Goal: Transaction & Acquisition: Purchase product/service

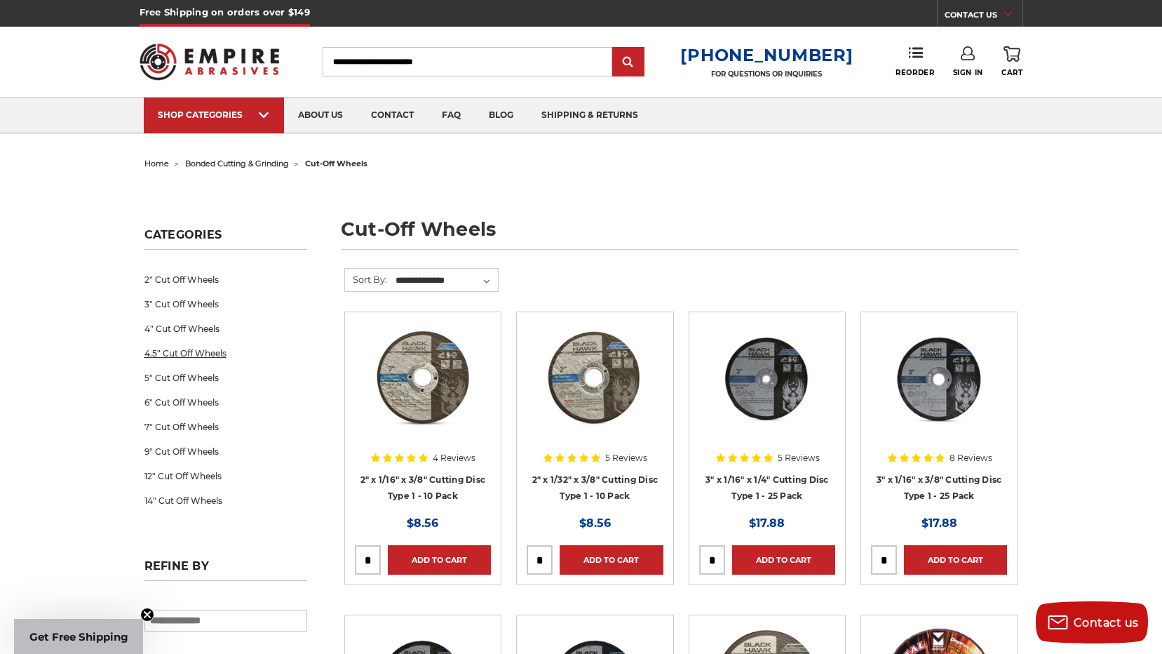
click at [190, 351] on link "4.5" Cut Off Wheels" at bounding box center [225, 353] width 163 height 25
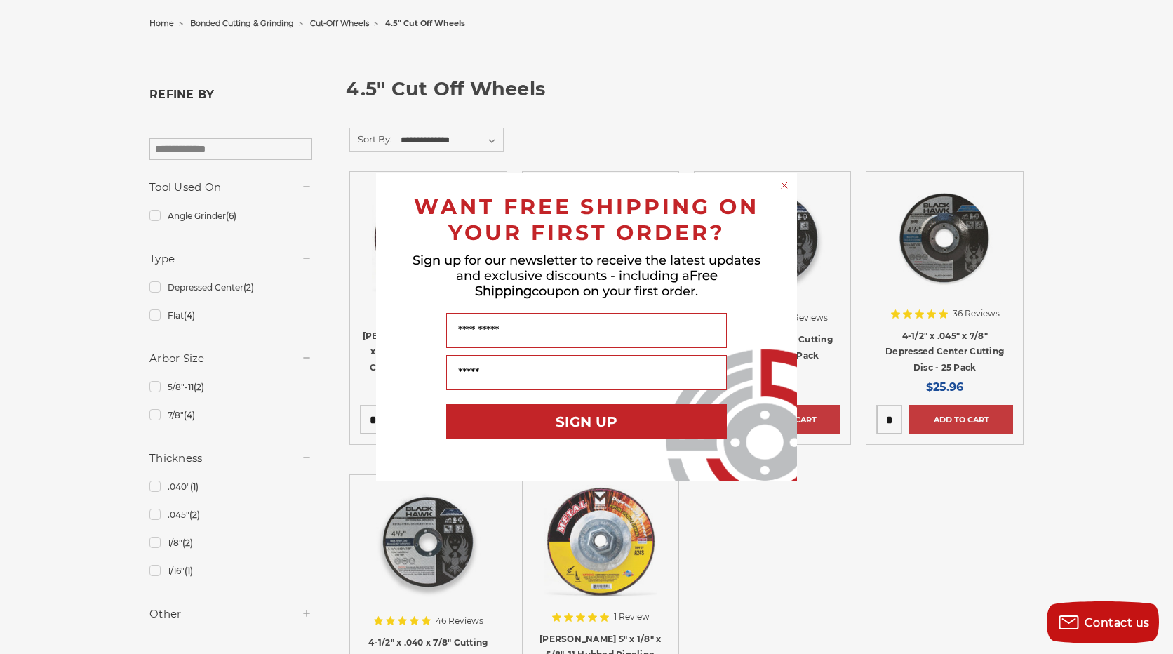
click at [154, 316] on div "Close dialog WANT FREE SHIPPING ON YOUR FIRST ORDER? Sign up for our newsletter…" at bounding box center [586, 327] width 1173 height 654
click at [786, 184] on circle "Close dialog" at bounding box center [784, 185] width 13 height 13
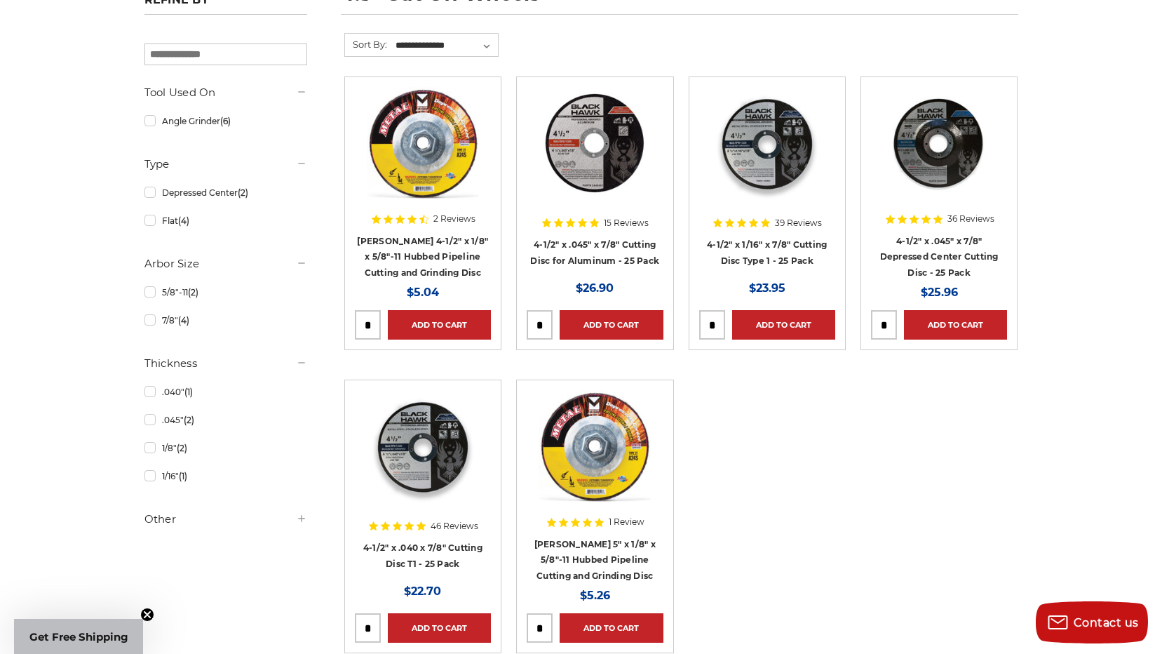
scroll to position [210, 0]
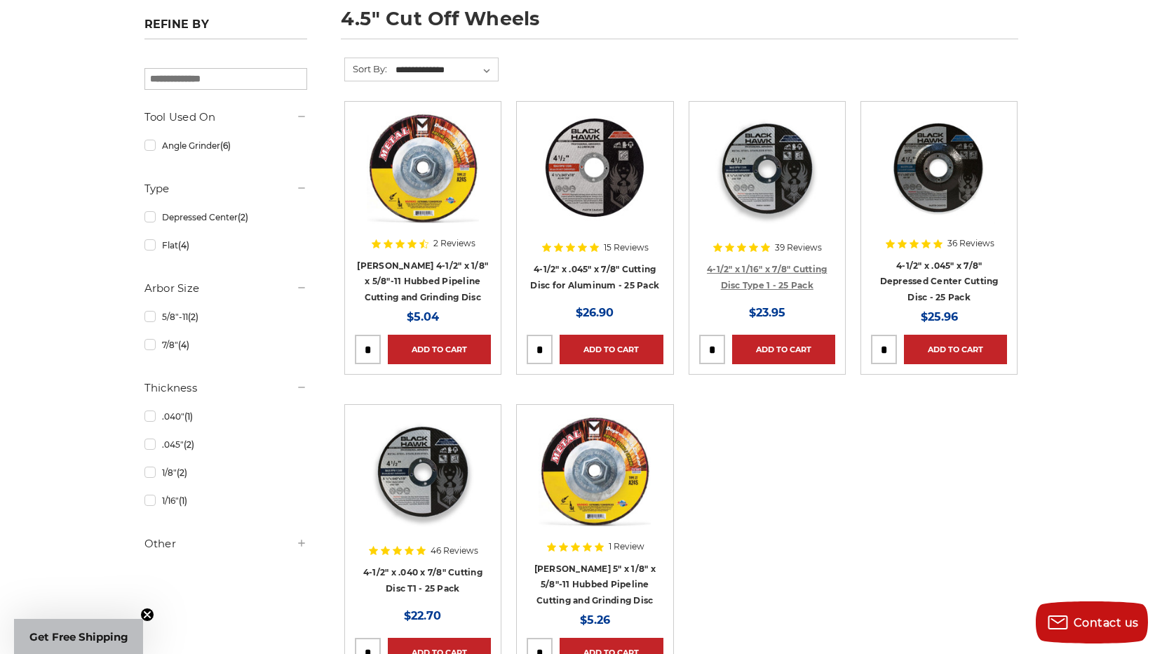
click at [751, 266] on link "4-1/2" x 1/16" x 7/8" Cutting Disc Type 1 - 25 Pack" at bounding box center [767, 277] width 120 height 27
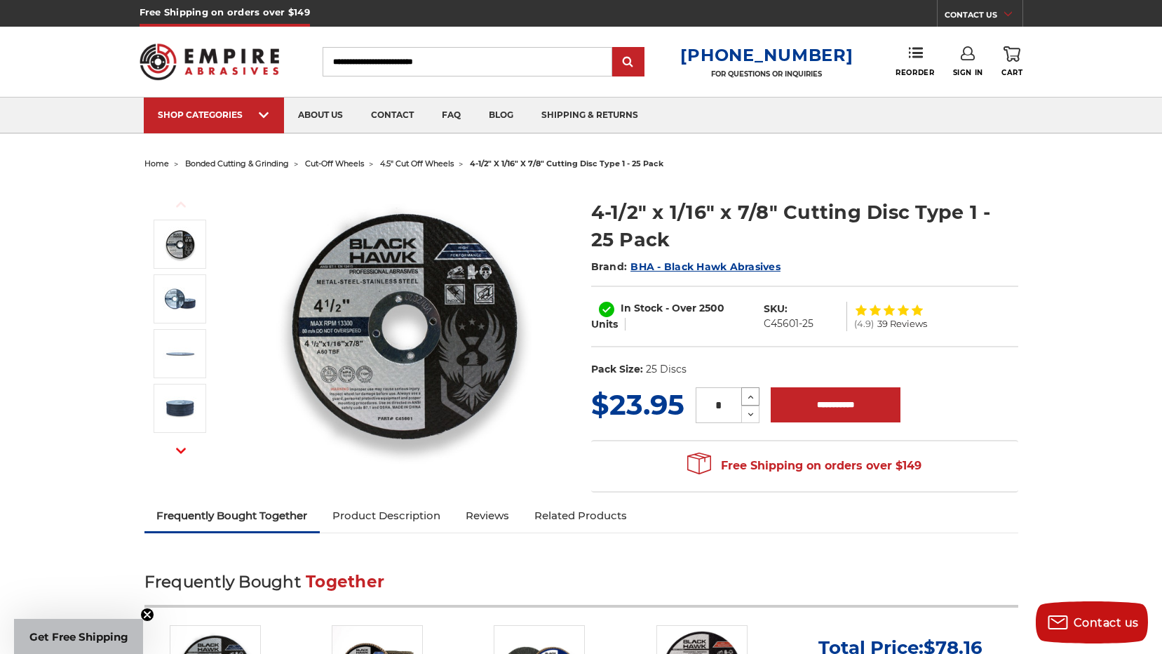
click at [750, 393] on icon at bounding box center [750, 397] width 11 height 13
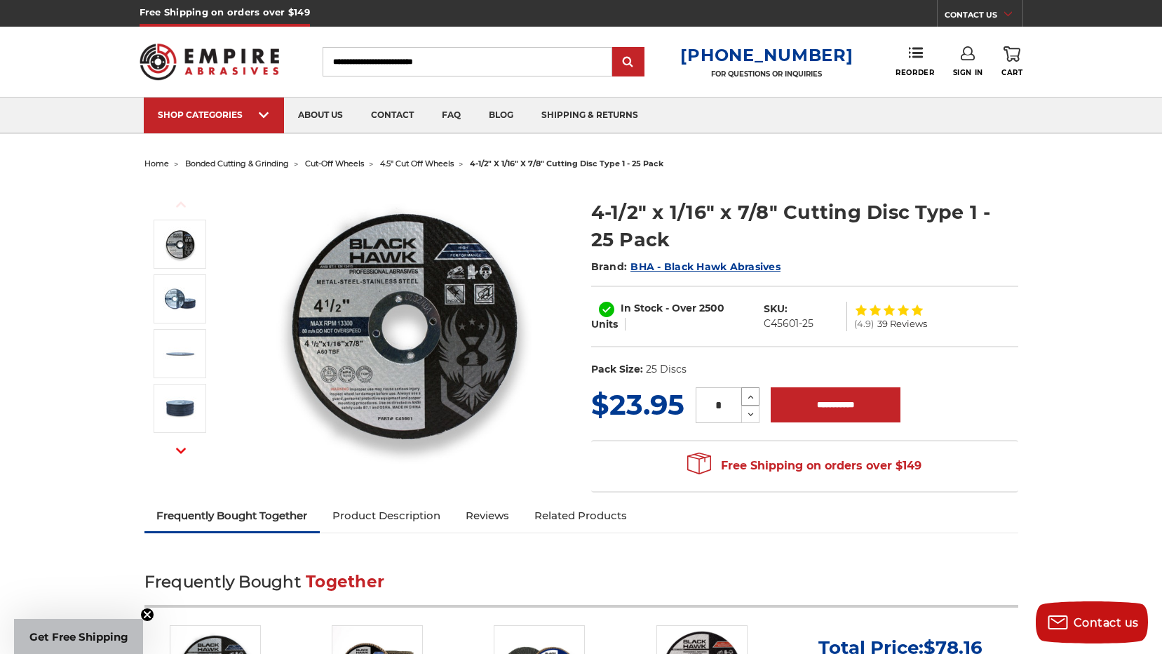
click at [750, 393] on icon at bounding box center [750, 397] width 11 height 13
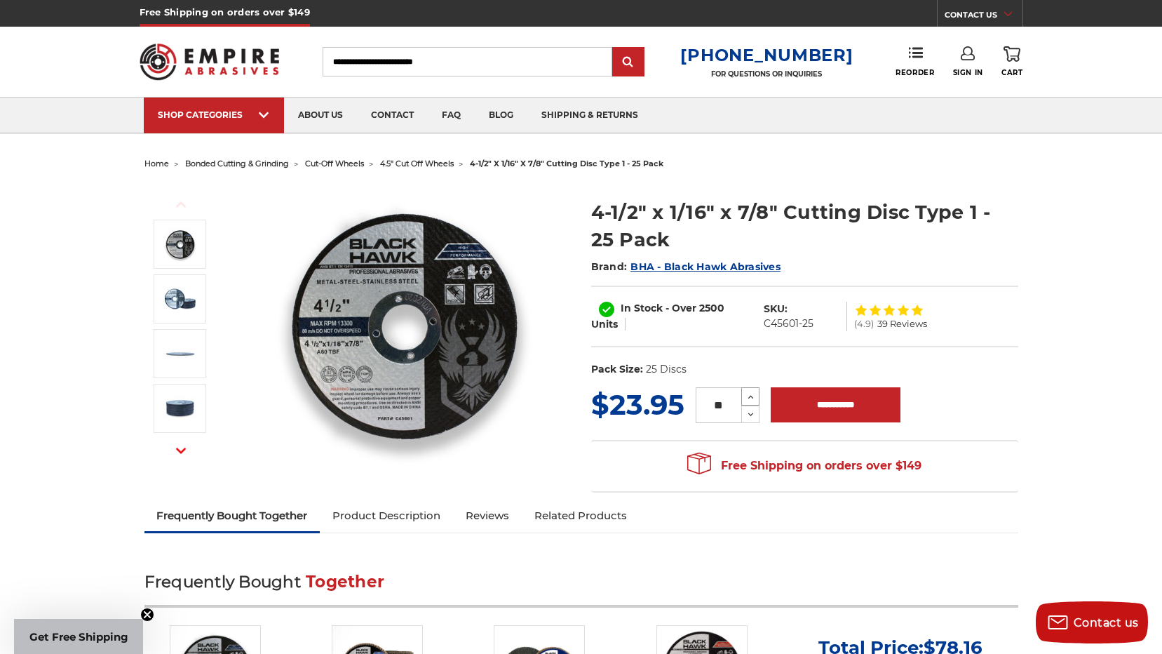
click at [750, 393] on icon at bounding box center [750, 397] width 11 height 13
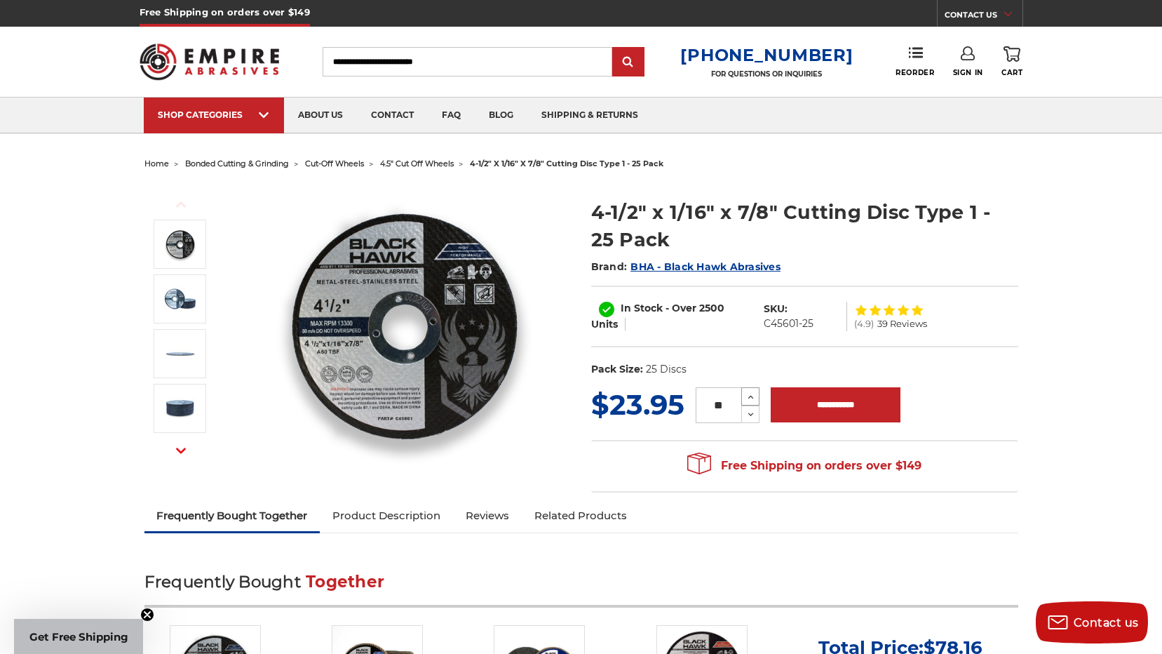
click at [750, 393] on icon at bounding box center [750, 397] width 11 height 13
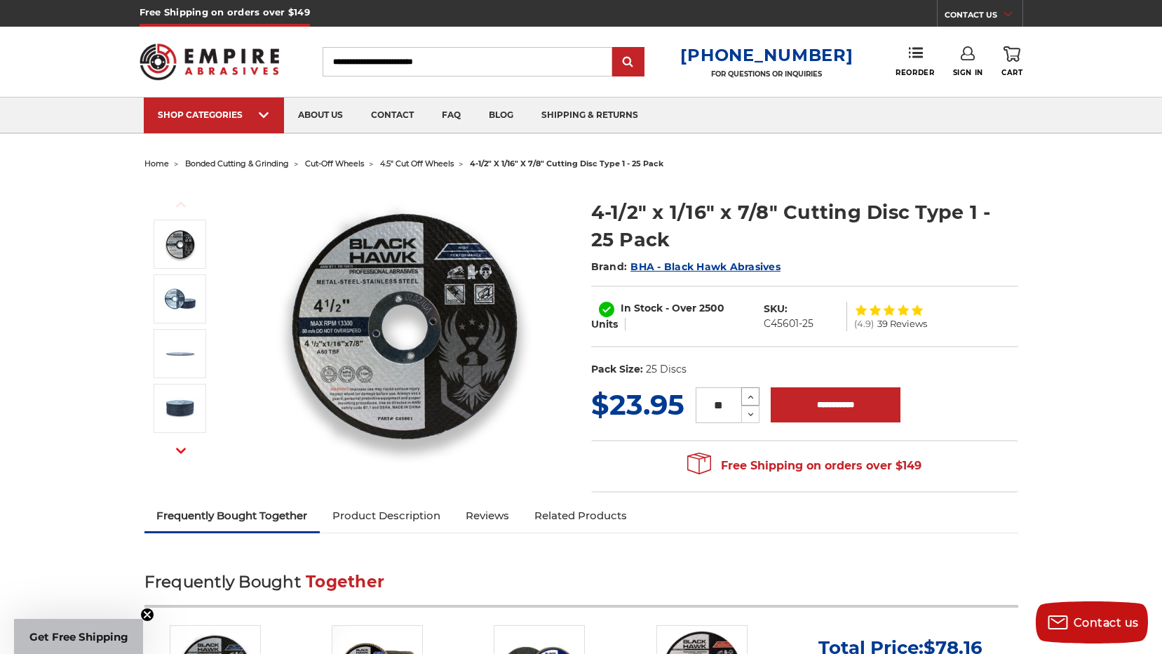
click at [750, 393] on icon at bounding box center [750, 397] width 11 height 13
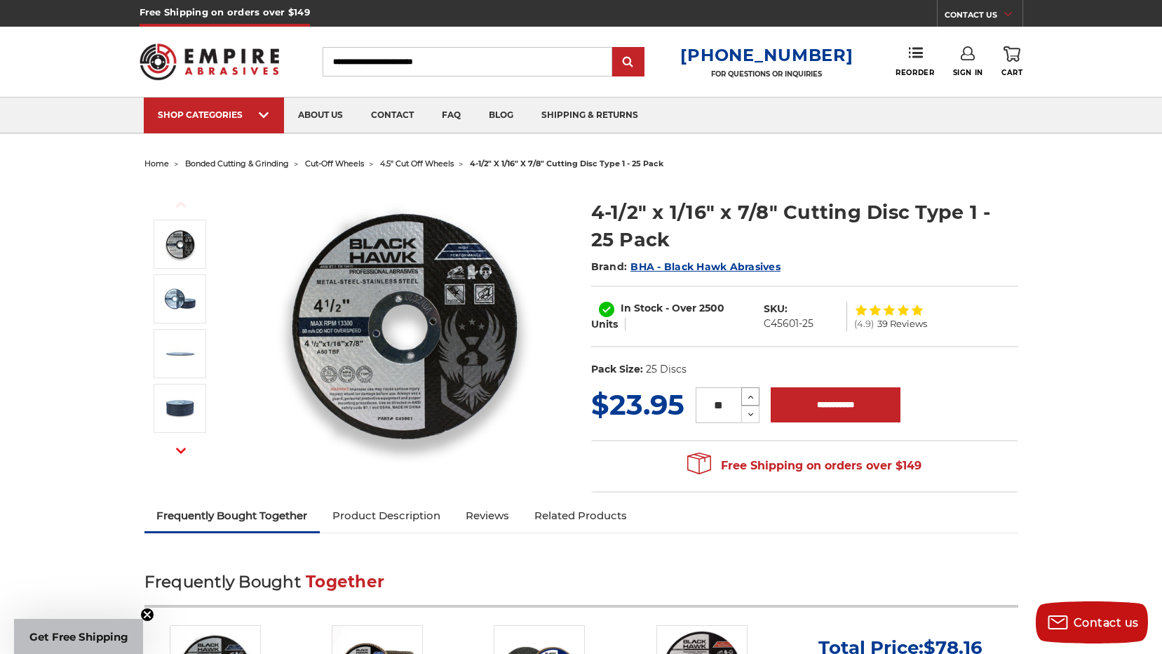
click at [750, 393] on icon at bounding box center [750, 397] width 11 height 13
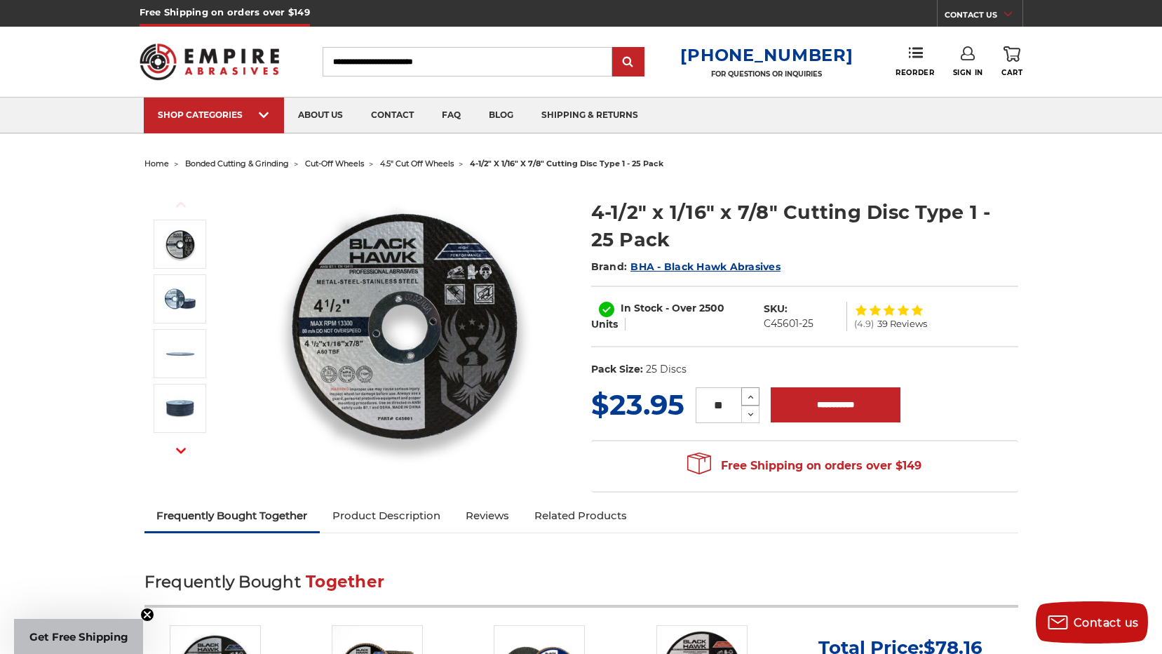
click at [750, 393] on icon at bounding box center [750, 397] width 11 height 13
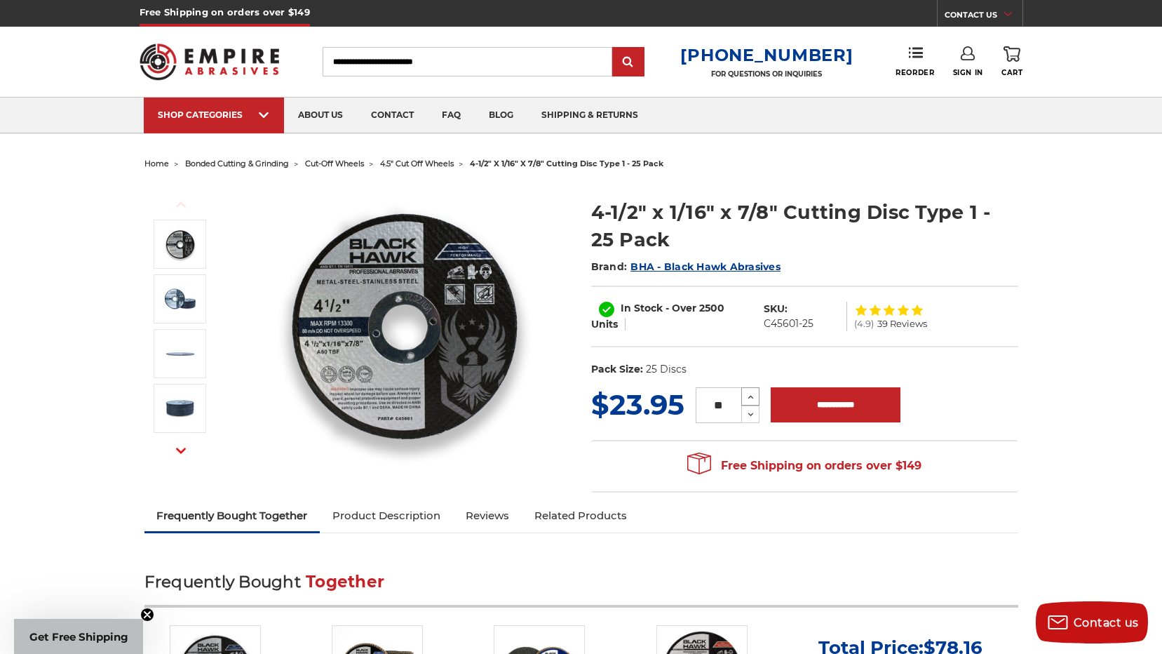
click at [750, 393] on icon at bounding box center [750, 397] width 11 height 13
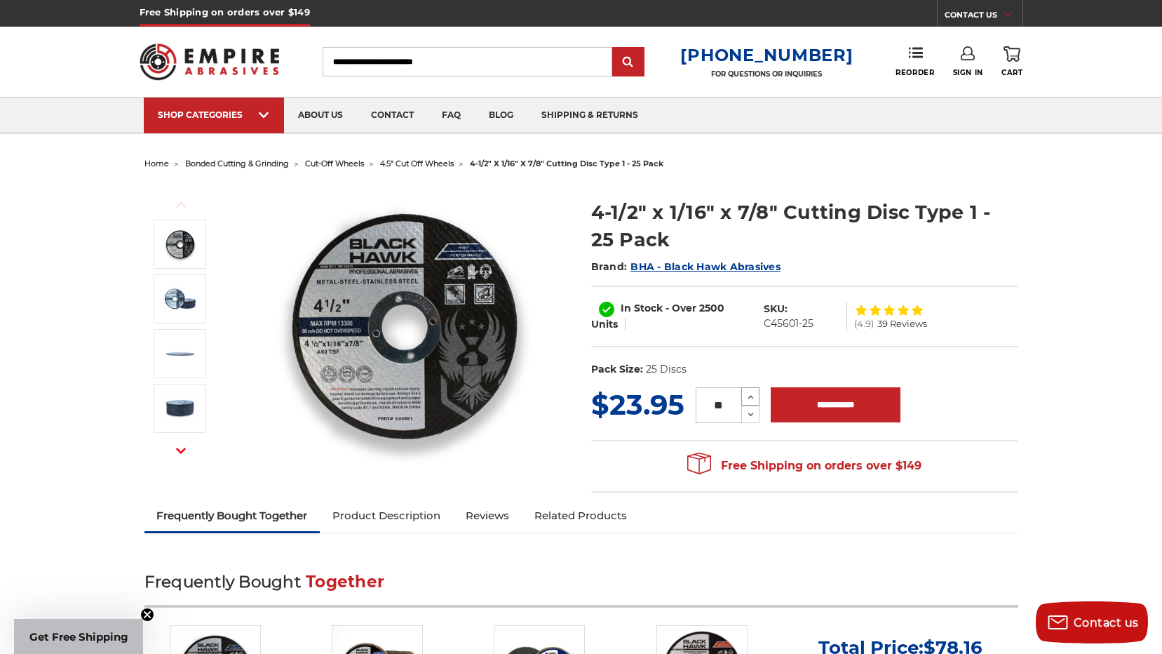
click at [750, 393] on icon at bounding box center [750, 397] width 11 height 13
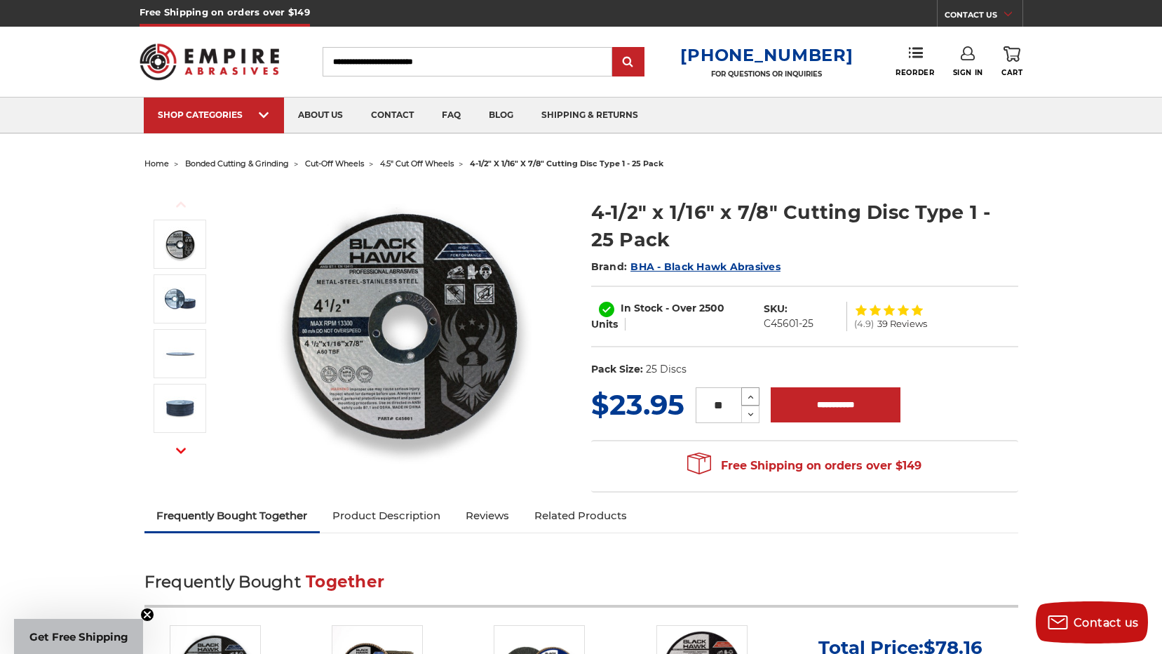
click at [750, 393] on icon at bounding box center [750, 397] width 11 height 13
type input "**"
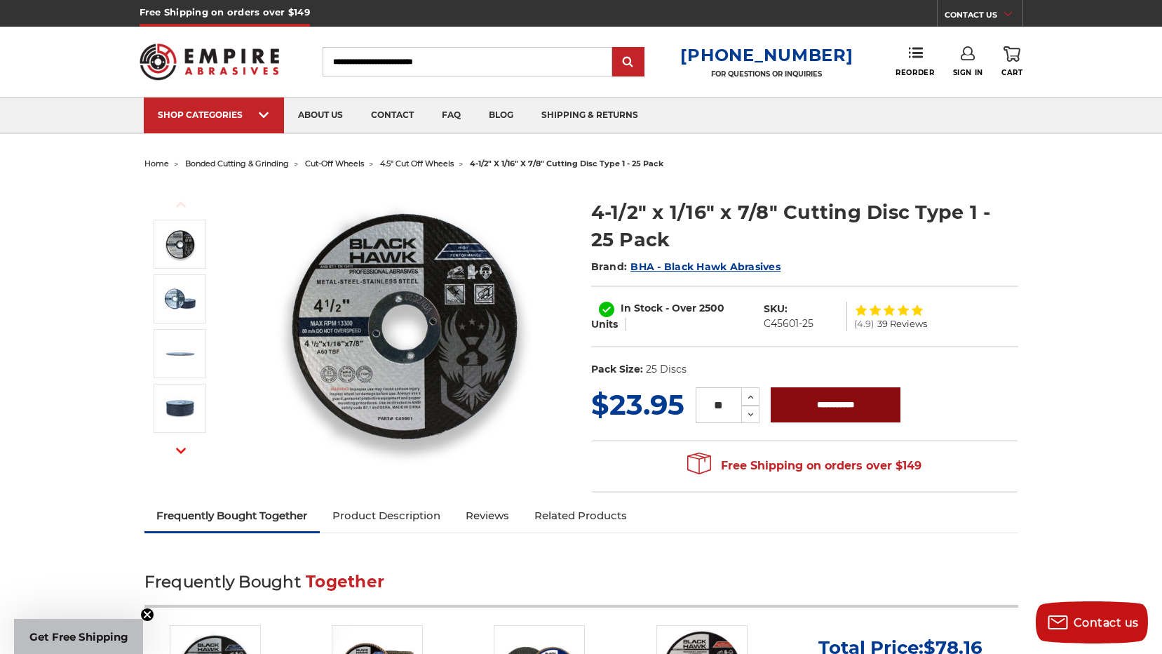
click at [855, 401] on input "**********" at bounding box center [836, 404] width 130 height 35
type input "**********"
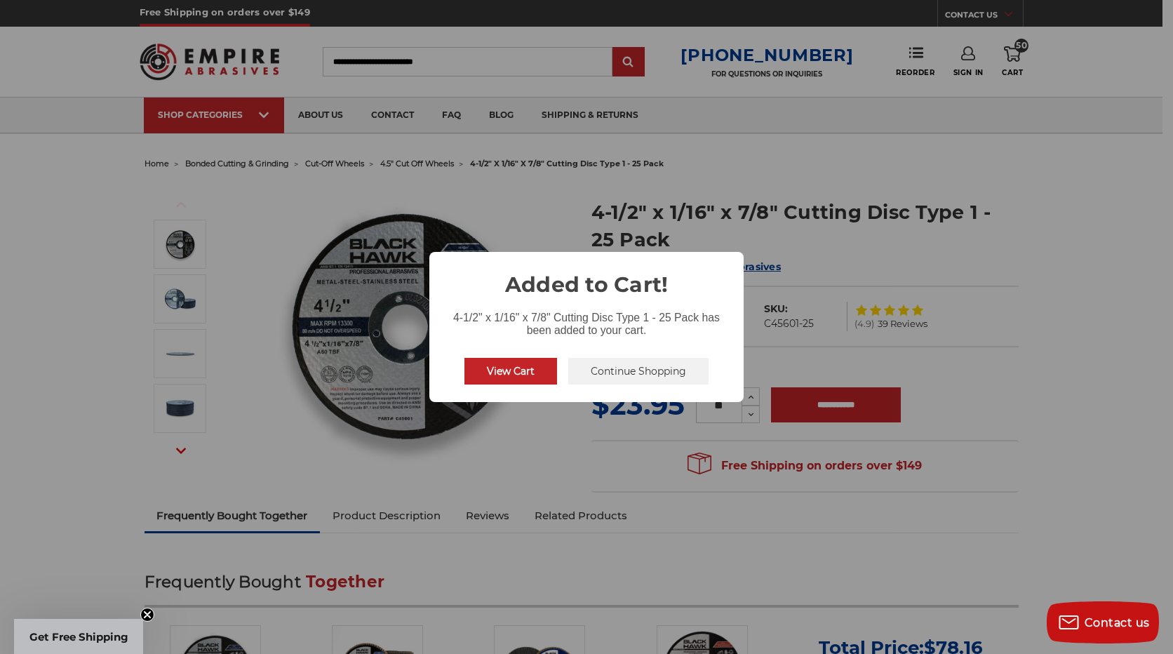
click at [527, 365] on button "View Cart" at bounding box center [510, 371] width 93 height 27
